Goal: Transaction & Acquisition: Purchase product/service

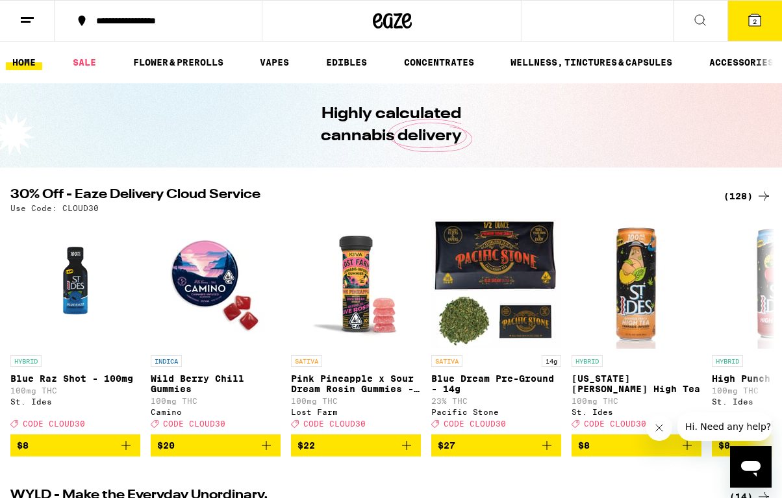
click at [760, 17] on icon at bounding box center [755, 20] width 12 height 12
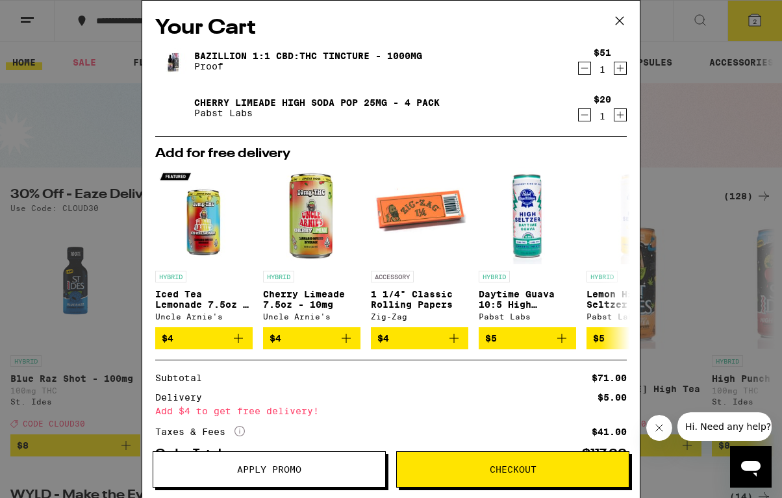
click at [338, 471] on span "Apply Promo" at bounding box center [269, 469] width 232 height 9
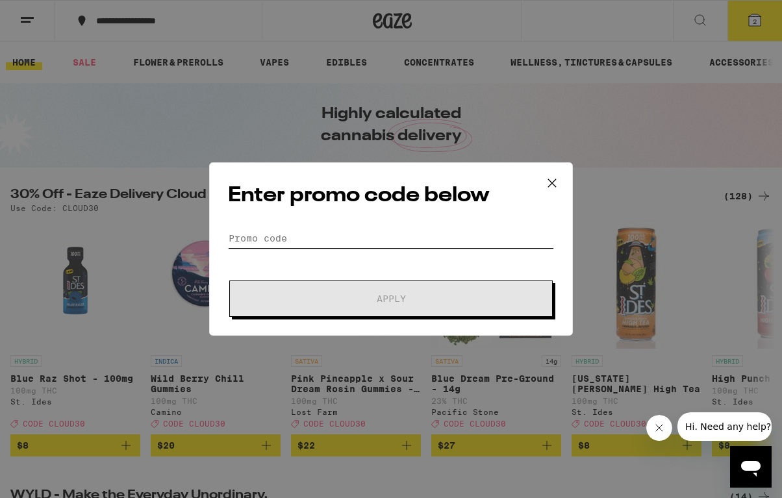
click at [344, 247] on input "Promo Code" at bounding box center [391, 238] width 326 height 19
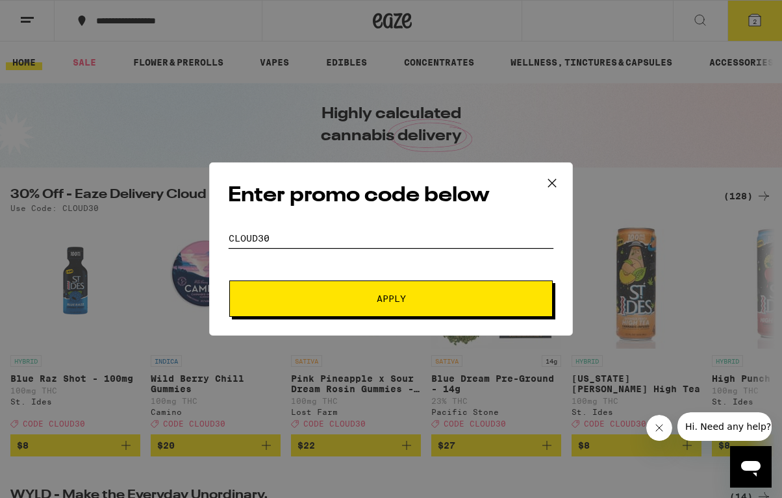
type input "cloud30"
click at [332, 293] on button "Apply" at bounding box center [390, 298] width 323 height 36
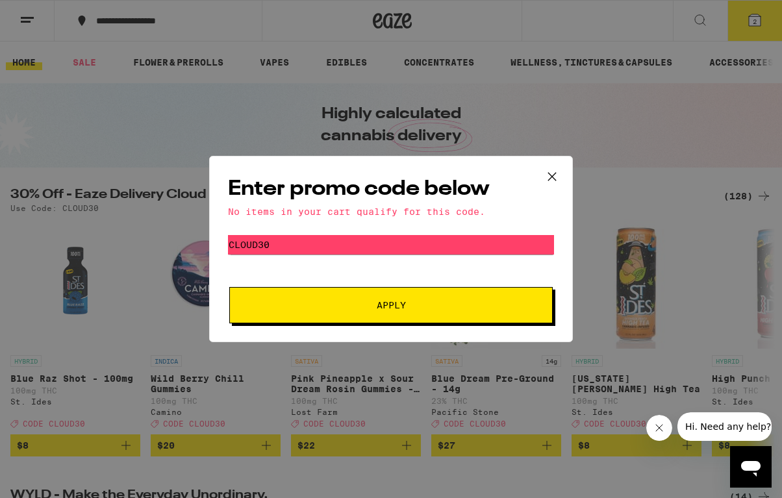
click at [547, 171] on icon at bounding box center [551, 176] width 19 height 19
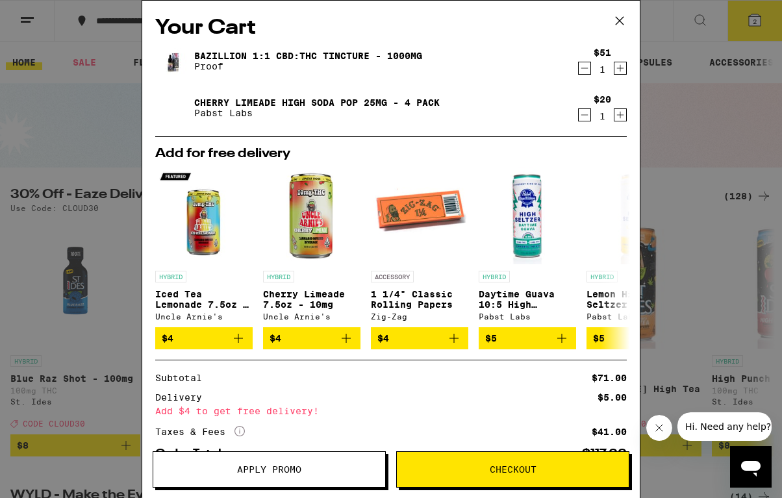
click at [618, 21] on icon at bounding box center [619, 20] width 19 height 19
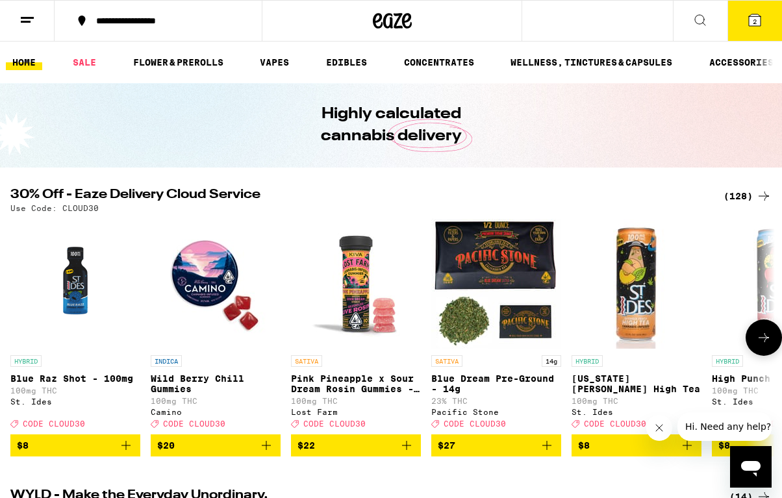
click at [129, 450] on icon "Add to bag" at bounding box center [125, 445] width 9 height 9
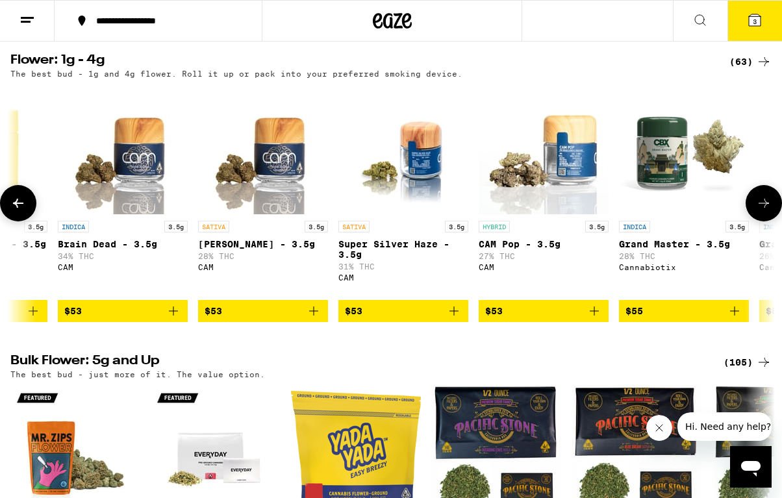
scroll to position [0, 6553]
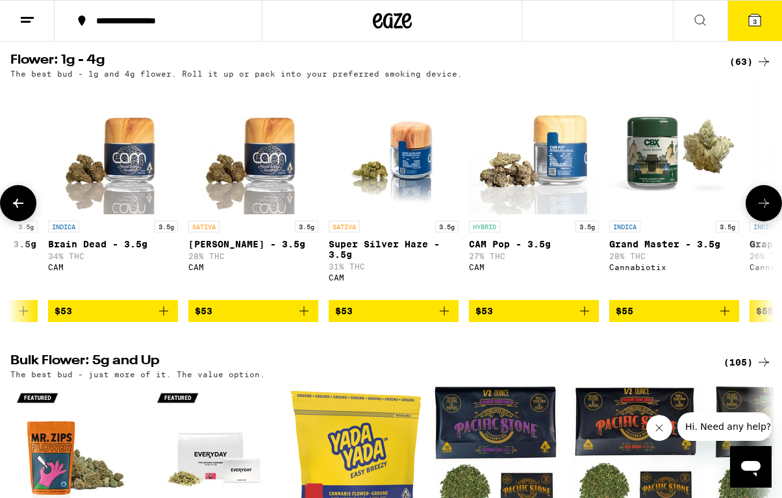
click at [362, 255] on link "SATIVA 3.5g Super Silver Haze - 3.5g 31% THC CAM" at bounding box center [394, 192] width 130 height 216
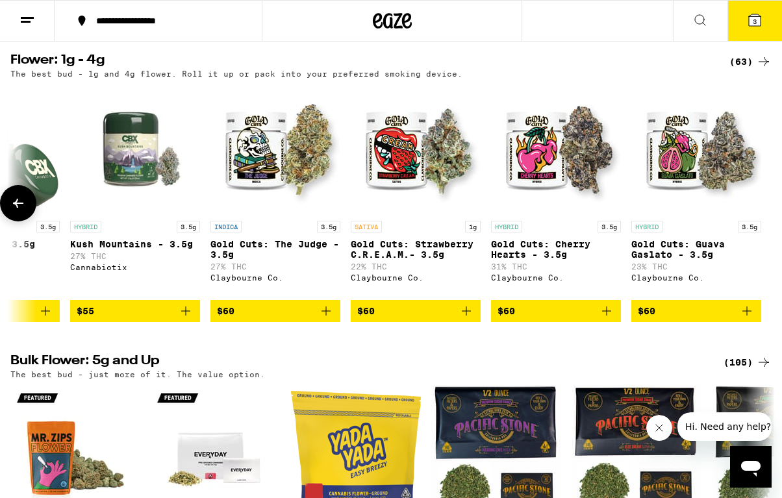
scroll to position [0, 8074]
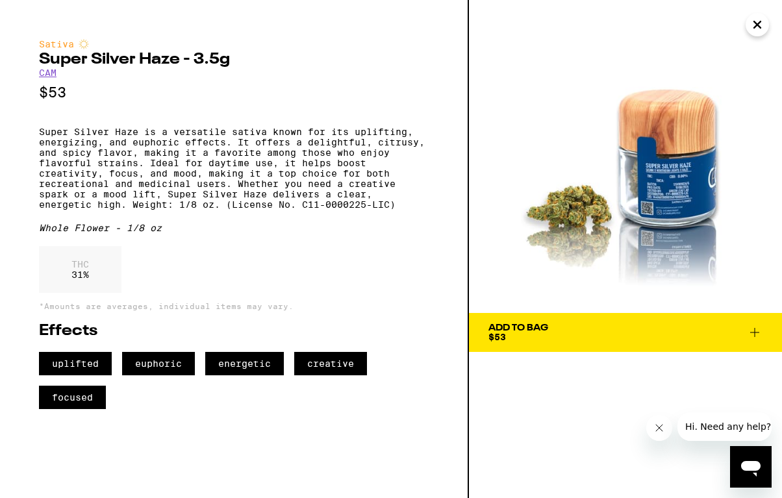
scroll to position [0, 8053]
